Goal: Information Seeking & Learning: Learn about a topic

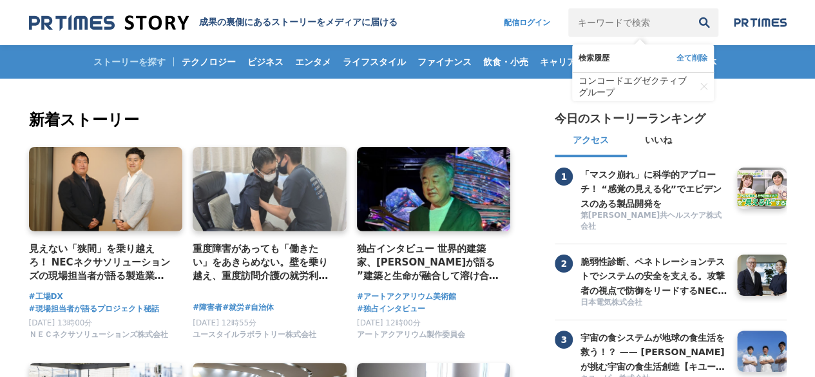
click at [633, 23] on input "キーワードで検索" at bounding box center [629, 22] width 122 height 28
click at [618, 81] on span "コンコードエグゼクティブグループ" at bounding box center [637, 86] width 117 height 23
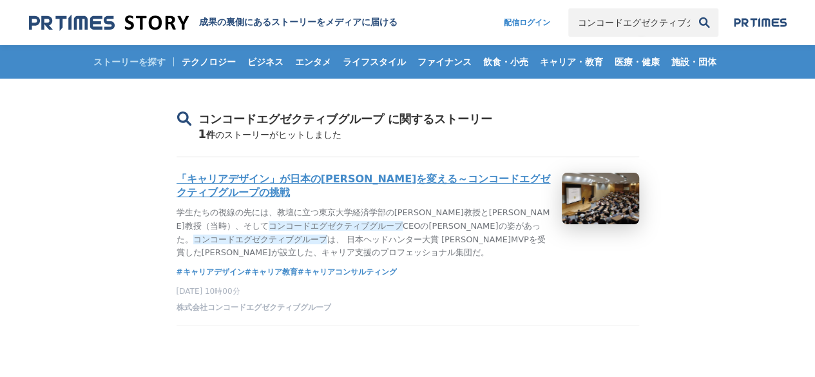
click at [237, 189] on h3 "「キャリアデザイン」が日本の[PERSON_NAME]を変える～コンコードエグゼクティブグループの挑戦" at bounding box center [364, 186] width 375 height 27
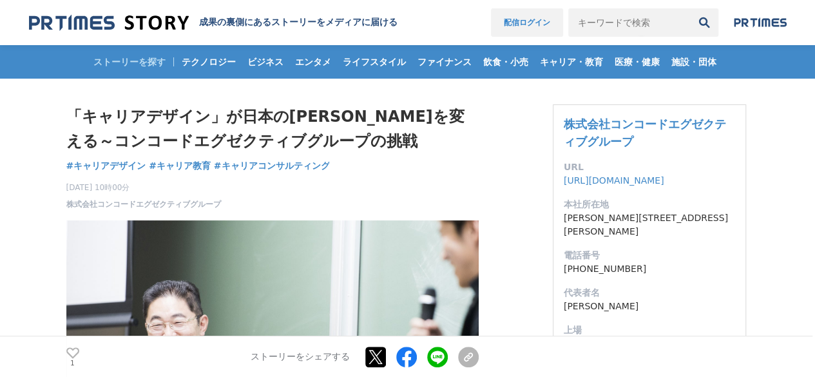
click at [504, 28] on link "配信ログイン" at bounding box center [527, 22] width 72 height 28
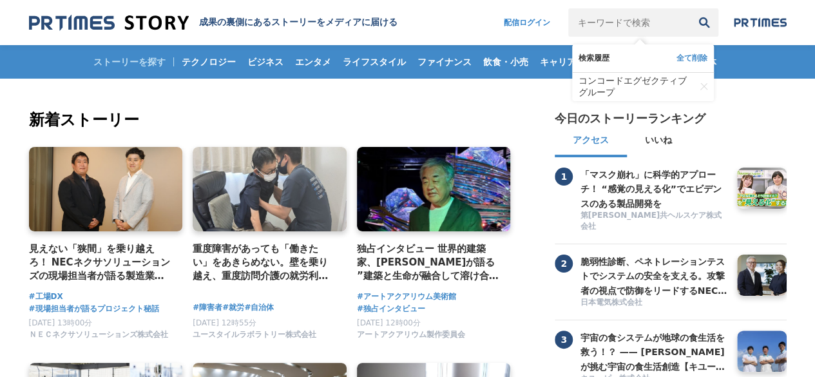
click at [630, 24] on input "キーワードで検索" at bounding box center [629, 22] width 122 height 28
click at [601, 82] on span "コンコードエグゼクティブグループ" at bounding box center [637, 86] width 117 height 23
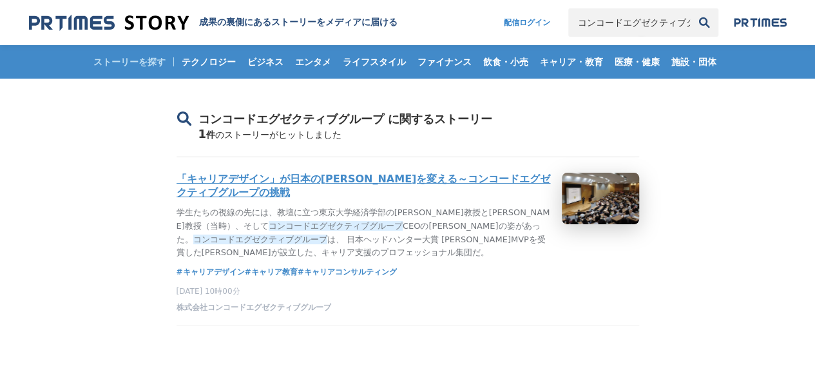
click at [305, 185] on h3 "「キャリアデザイン」が日本の[PERSON_NAME]を変える～コンコードエグゼクティブグループの挑戦" at bounding box center [364, 186] width 375 height 27
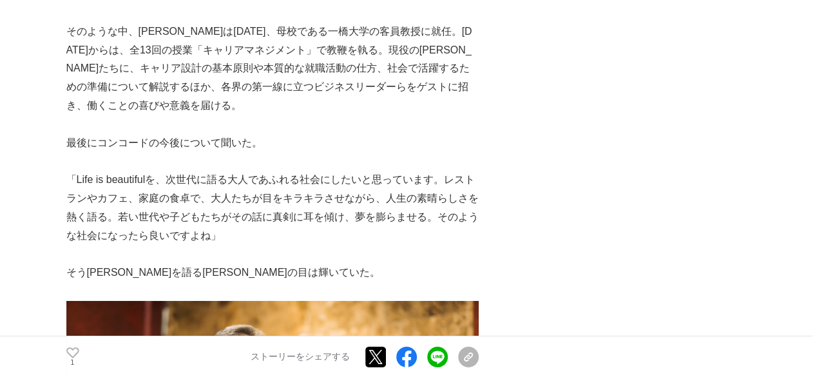
scroll to position [19553, 0]
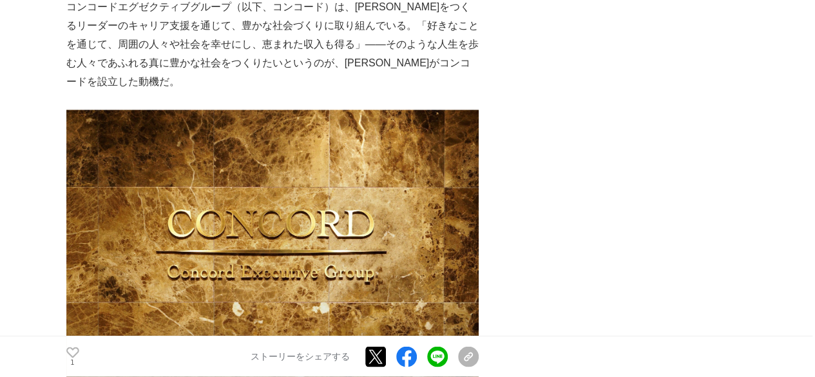
scroll to position [8322, 0]
